Goal: Information Seeking & Learning: Learn about a topic

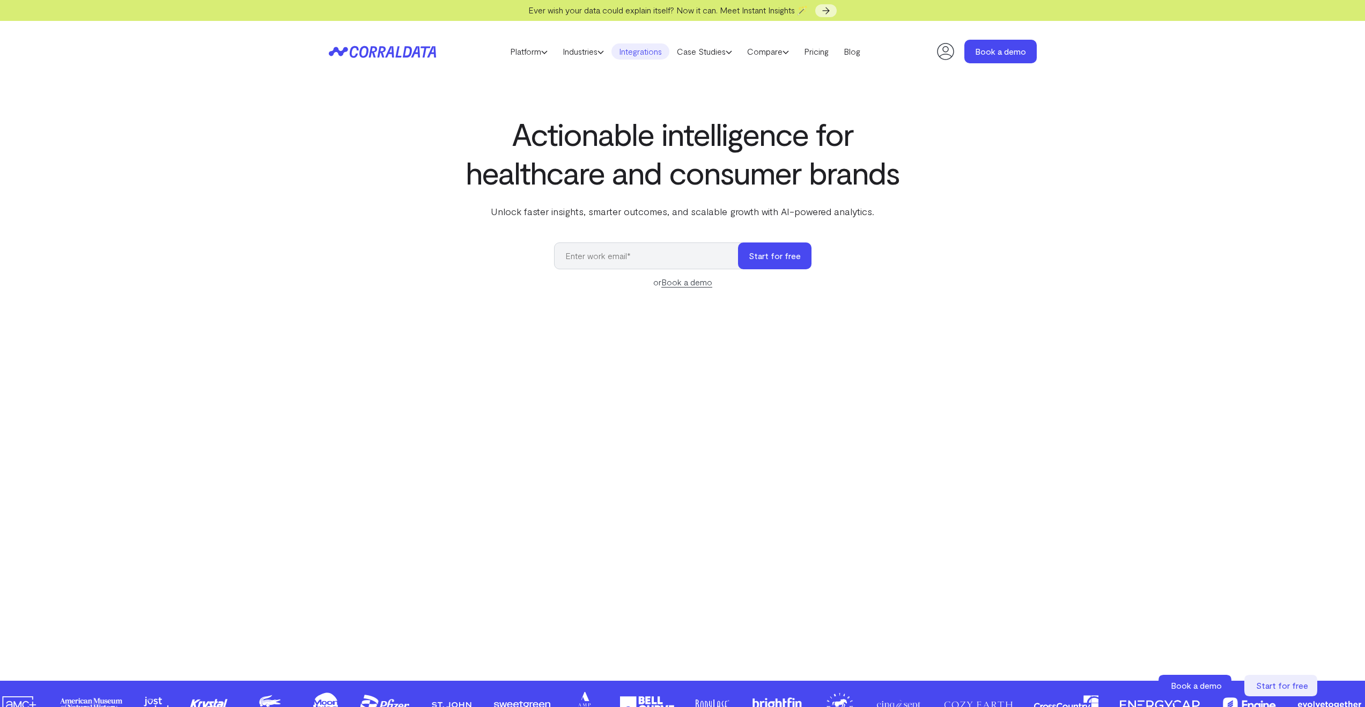
click at [649, 54] on link "Integrations" at bounding box center [640, 51] width 58 height 16
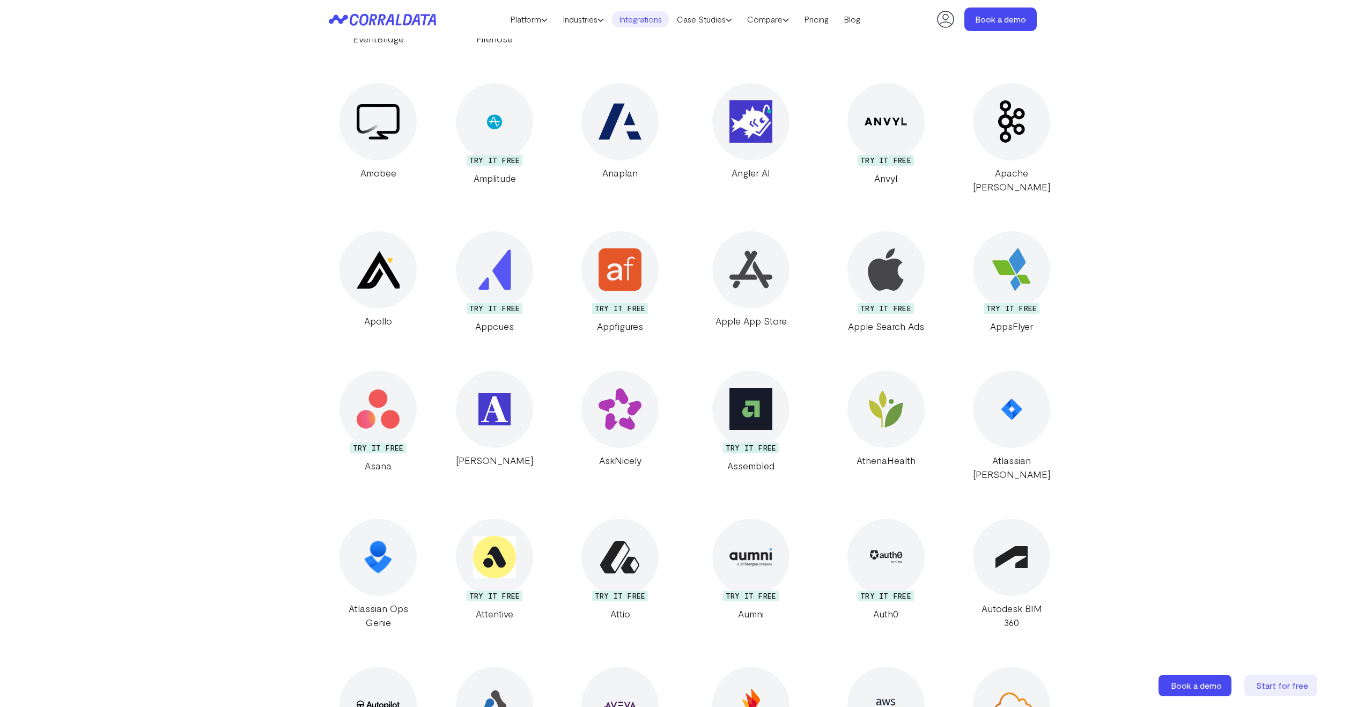
scroll to position [1265, 0]
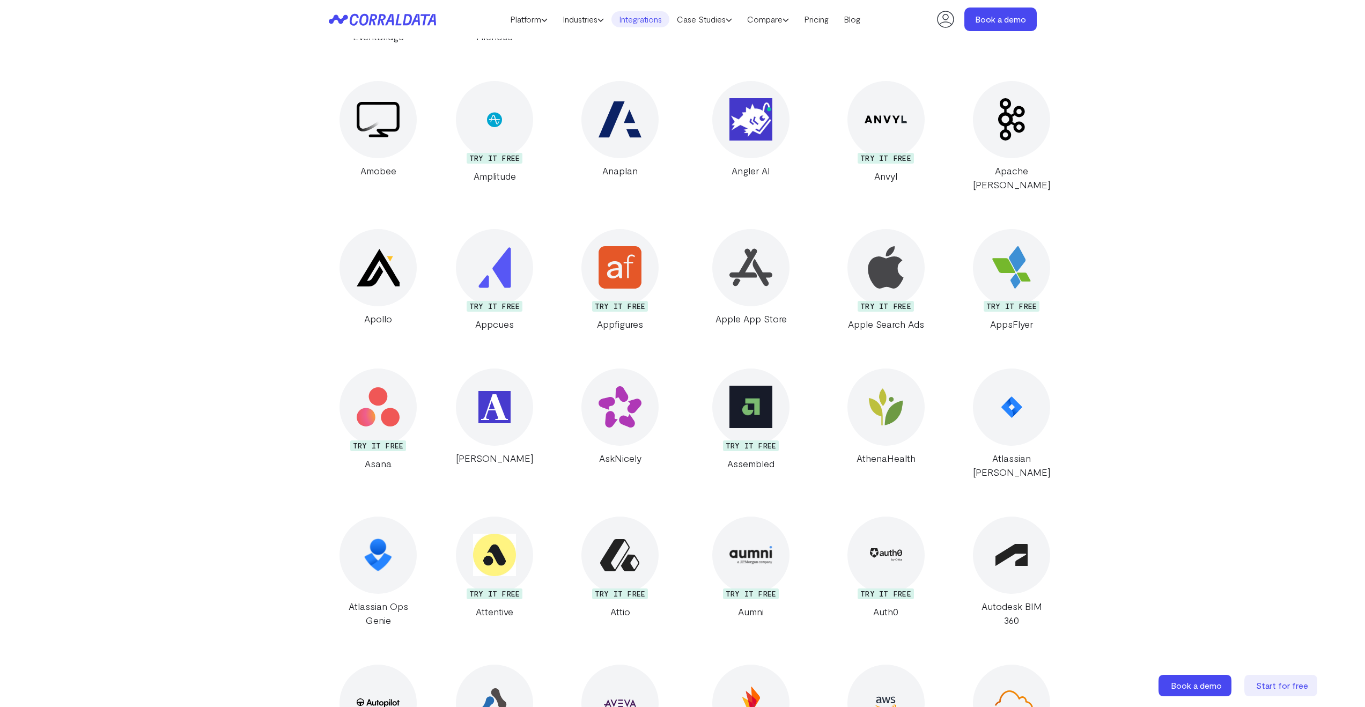
click at [373, 401] on img at bounding box center [378, 407] width 42 height 42
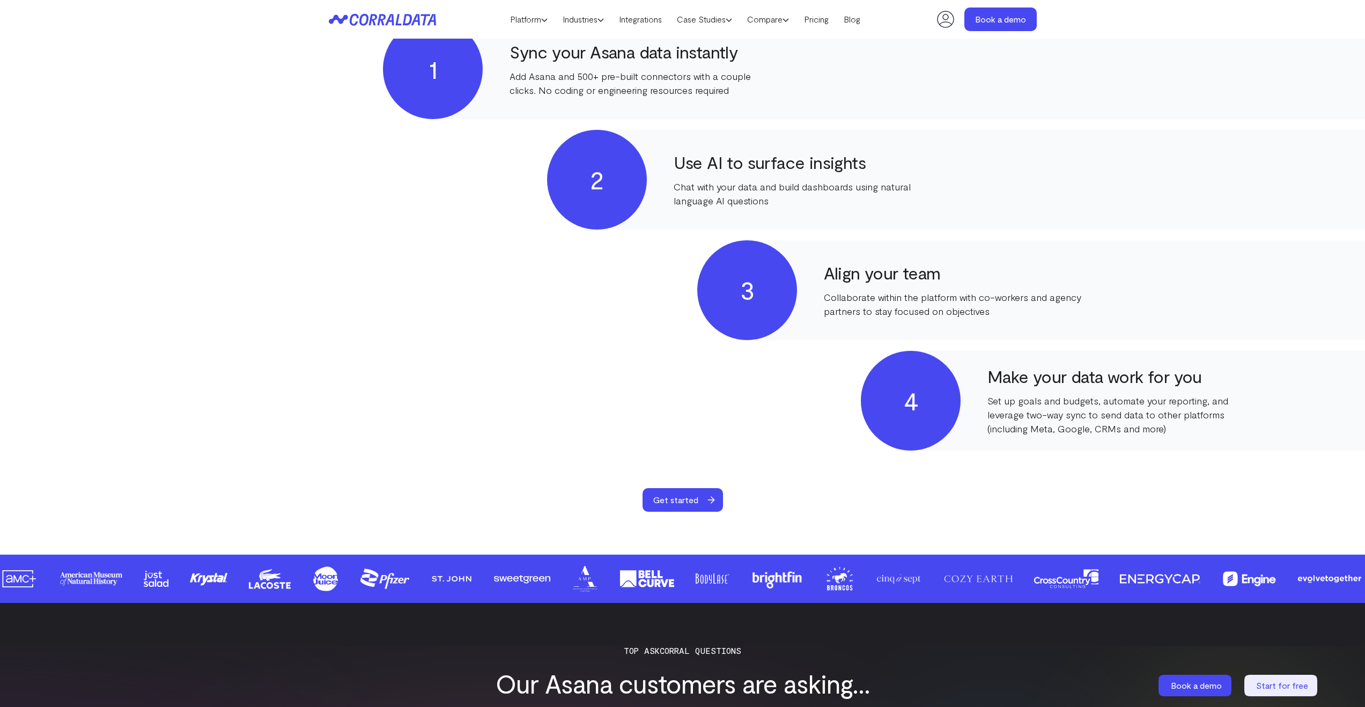
scroll to position [561, 0]
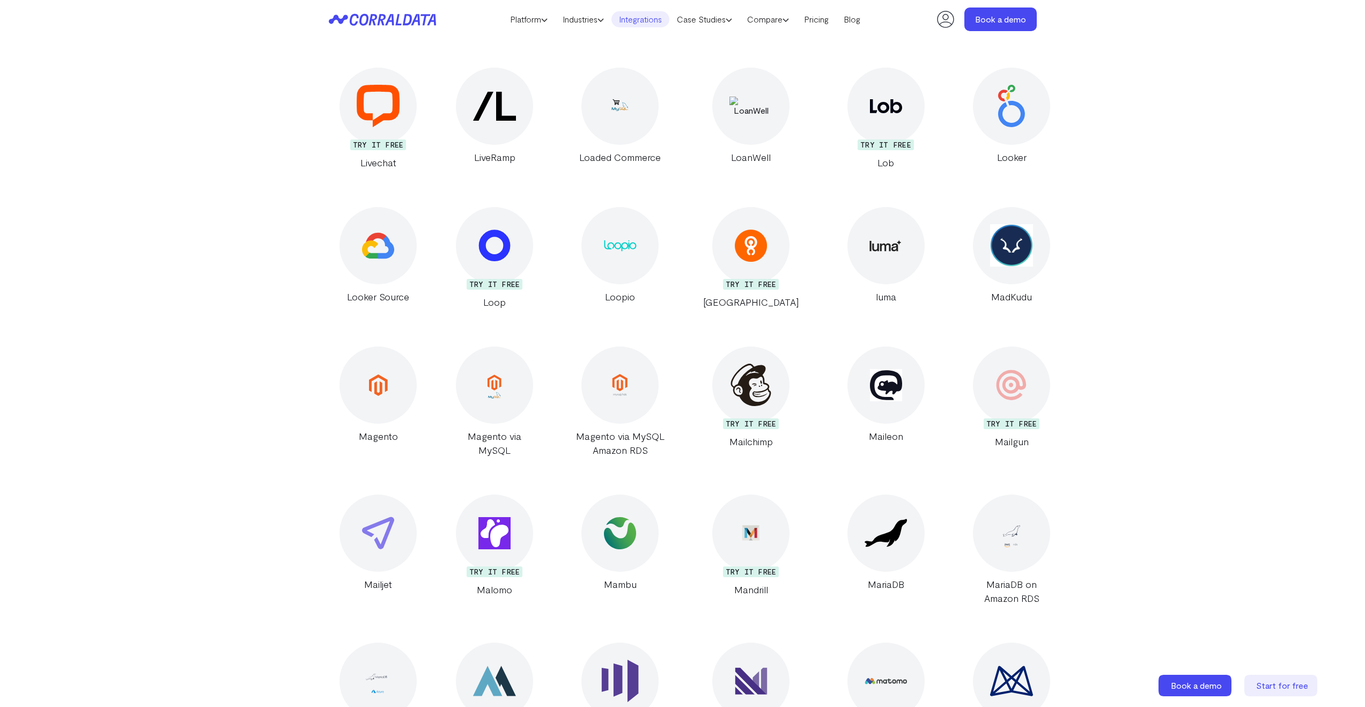
scroll to position [10106, 0]
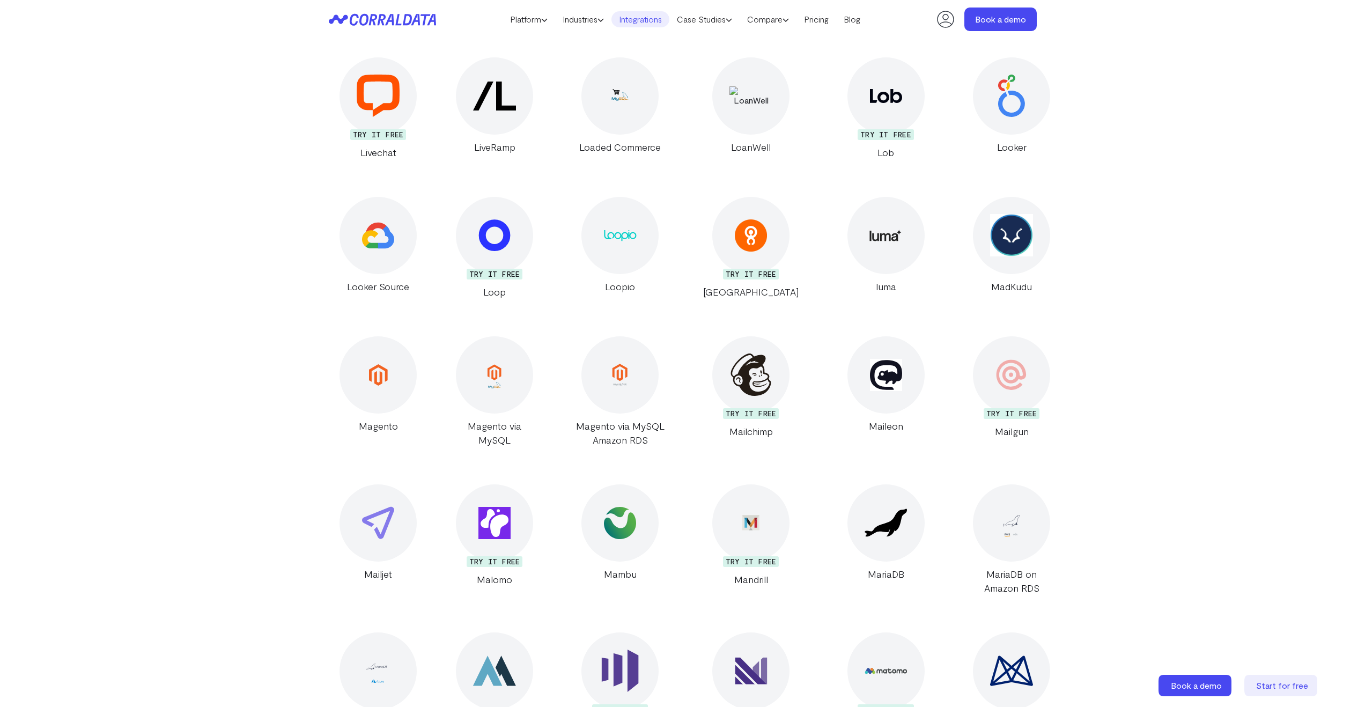
drag, startPoint x: 1128, startPoint y: 416, endPoint x: 1108, endPoint y: 401, distance: 24.1
click at [1108, 401] on main "All your data in one actionable place Instantly connect 500+ data sources to un…" at bounding box center [682, 647] width 1365 height 21387
click at [980, 484] on div at bounding box center [1011, 522] width 77 height 77
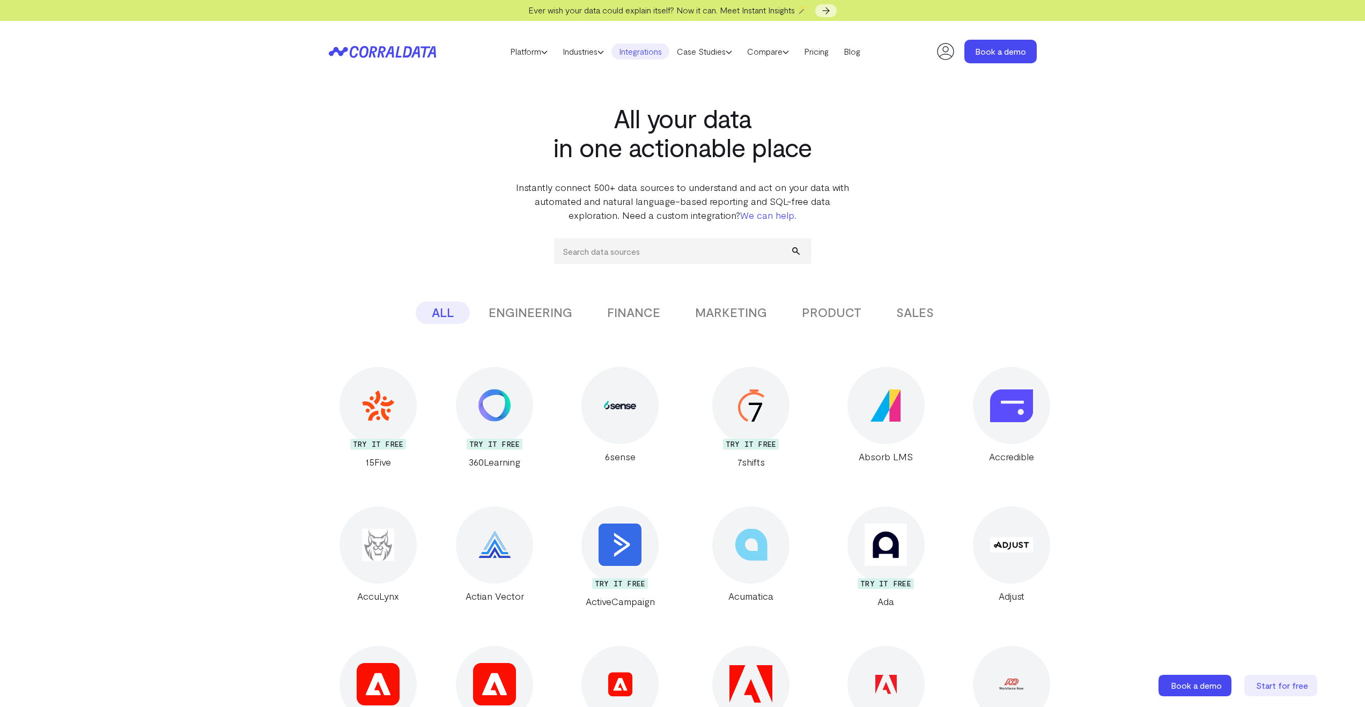
click at [923, 313] on button "SALES" at bounding box center [915, 312] width 70 height 23
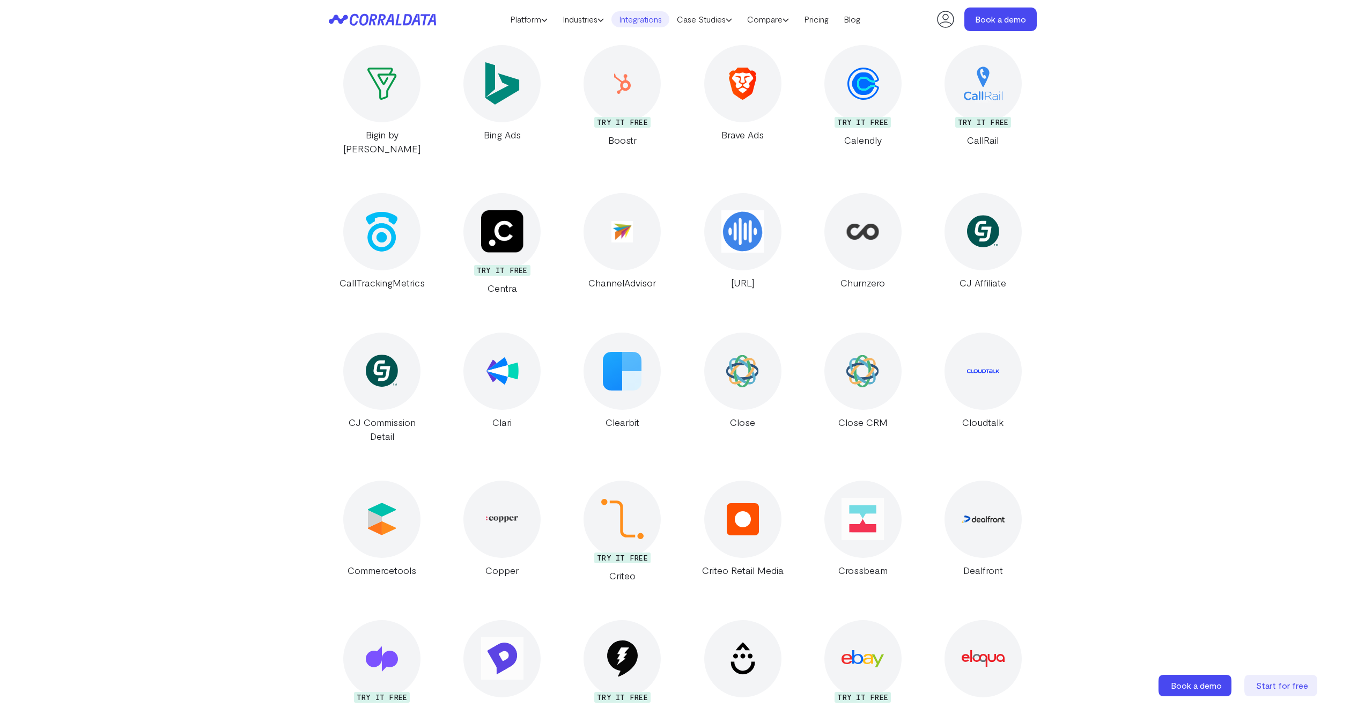
scroll to position [351, 0]
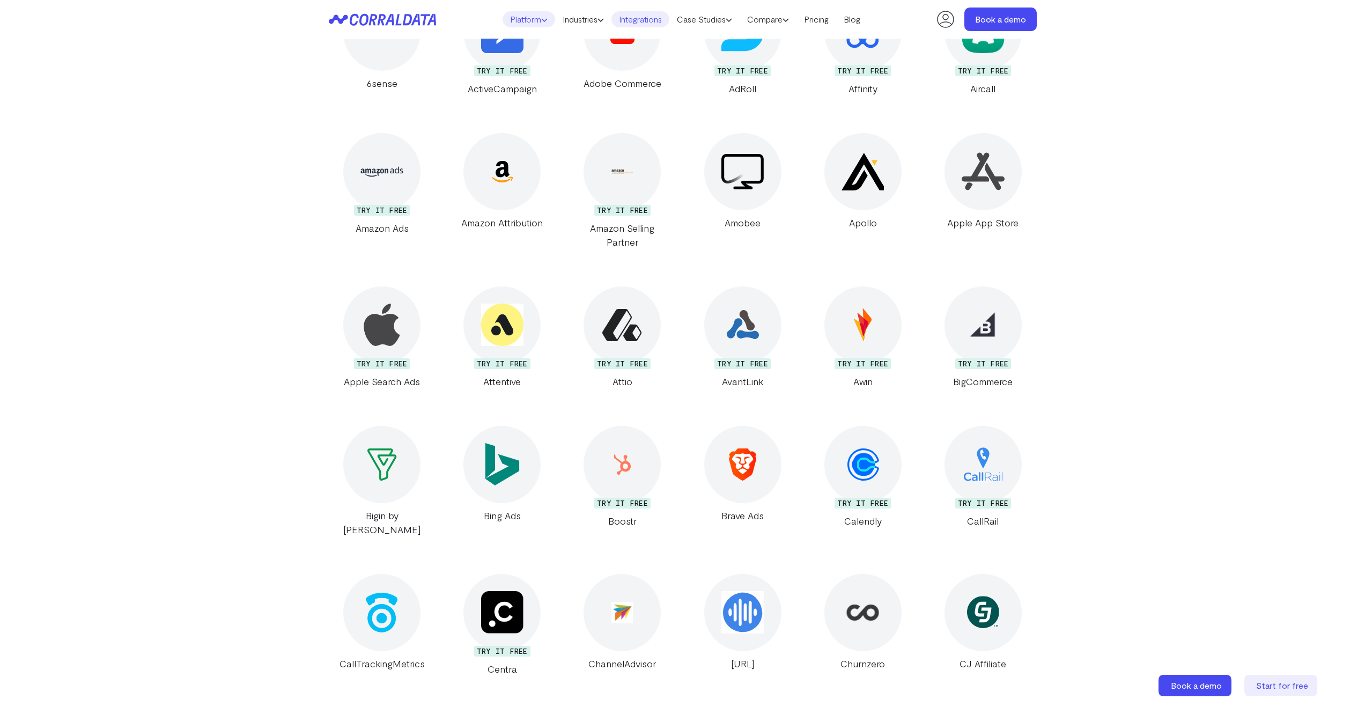
click at [533, 20] on link "Platform" at bounding box center [528, 19] width 53 height 16
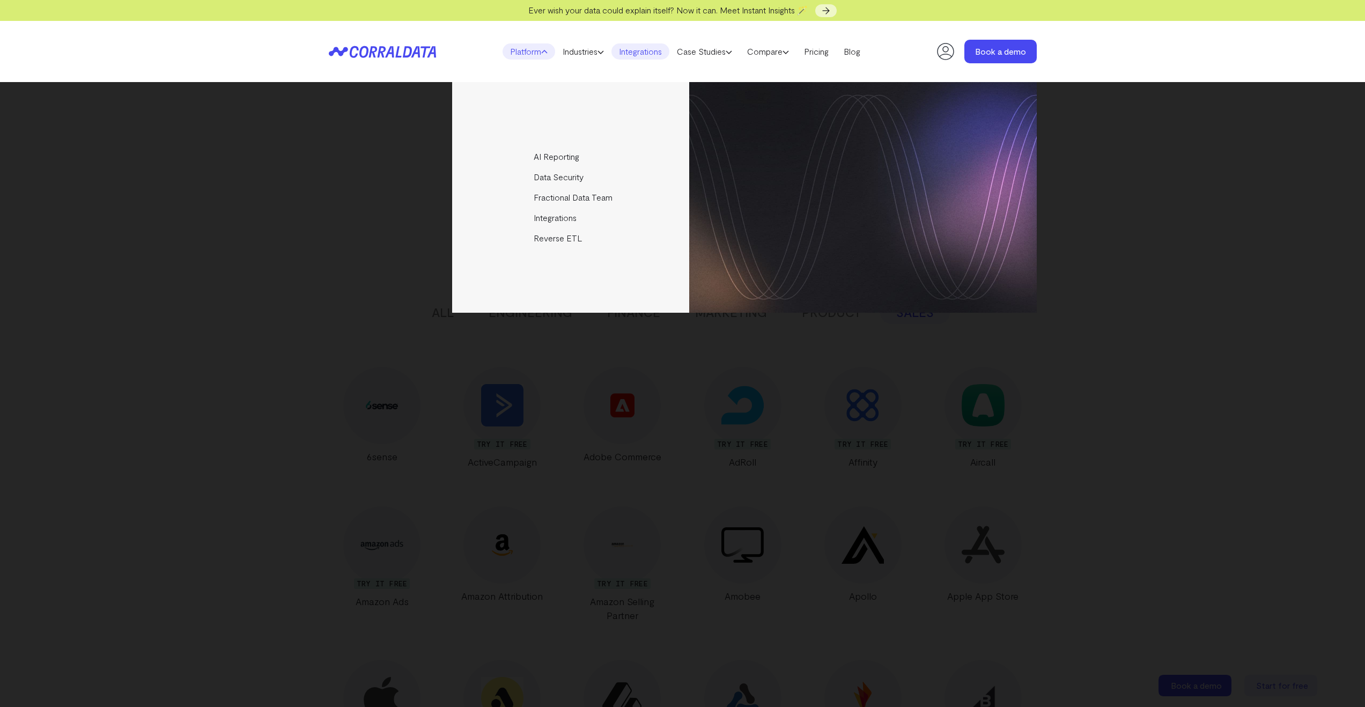
click at [454, 48] on header "Platform AI Reporting Use AI to effortlessly answer any business questions from…" at bounding box center [683, 51] width 708 height 61
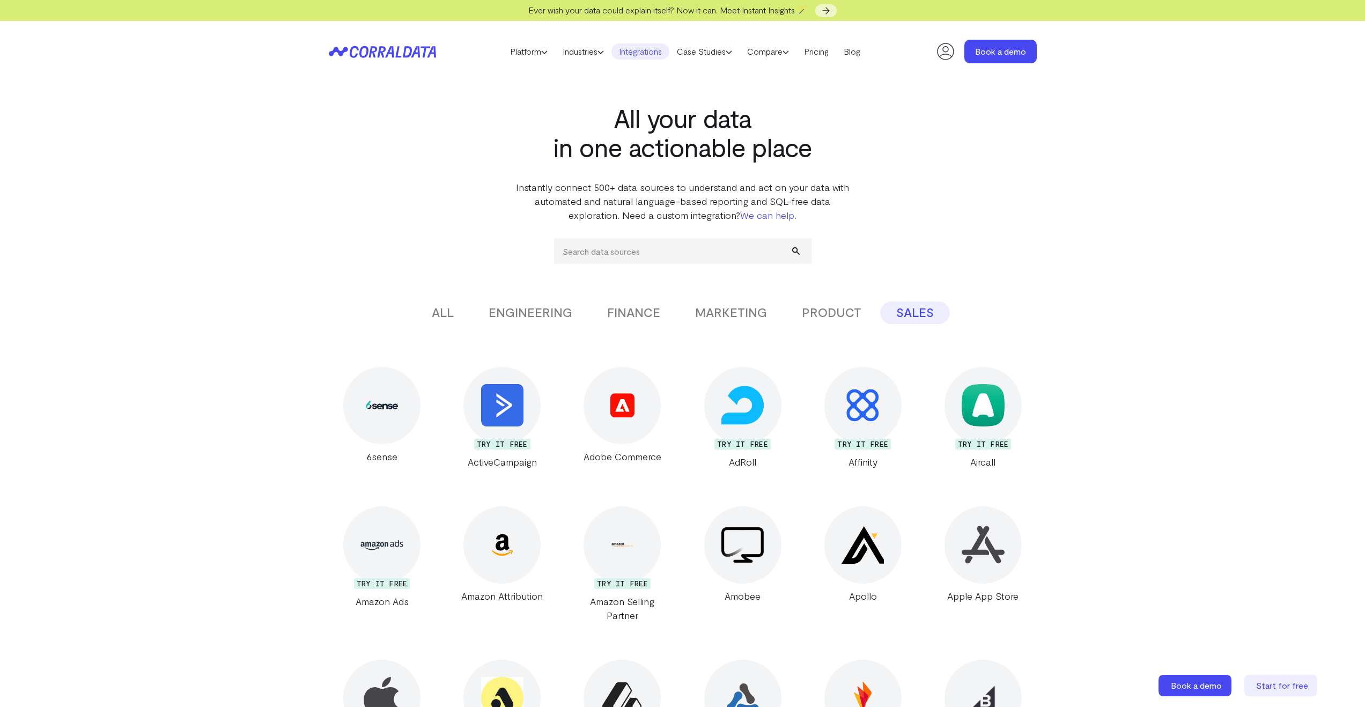
click at [412, 48] on icon at bounding box center [382, 52] width 107 height 12
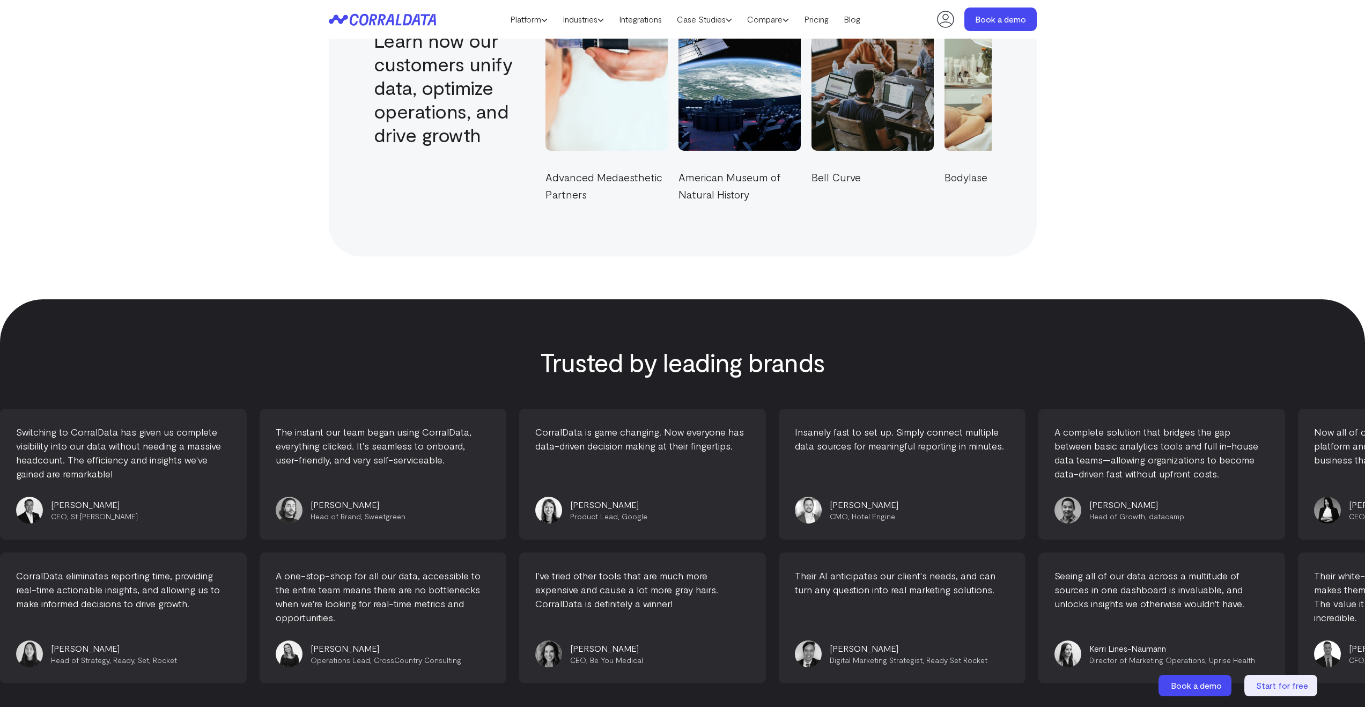
scroll to position [3806, 0]
